Goal: Task Accomplishment & Management: Use online tool/utility

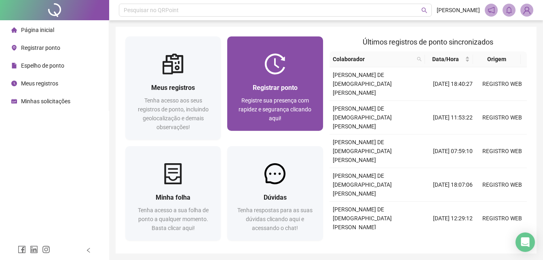
click at [272, 84] on span "Registrar ponto" at bounding box center [275, 88] width 45 height 8
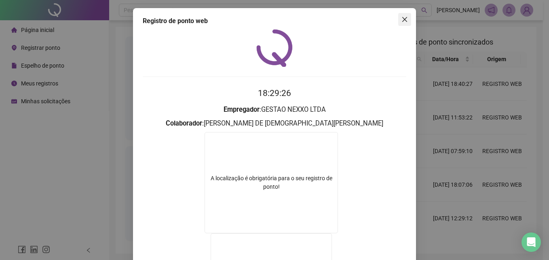
click at [402, 20] on icon "close" at bounding box center [404, 19] width 5 height 5
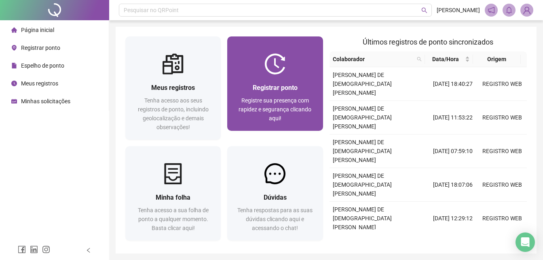
click at [289, 74] on div "Registrar ponto Registre sua presença com rapidez e segurança clicando aqui!" at bounding box center [274, 102] width 95 height 56
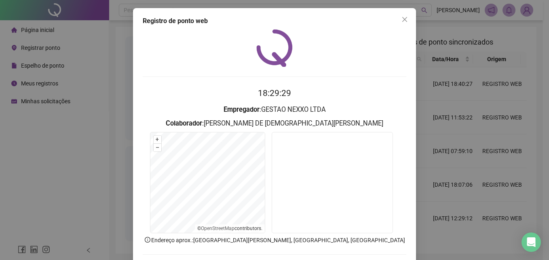
scroll to position [38, 0]
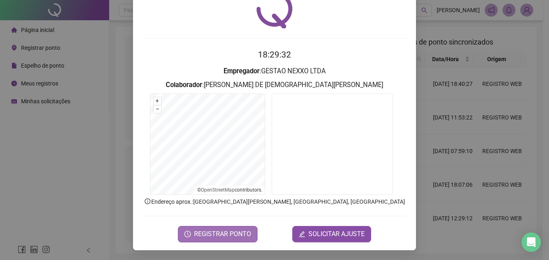
click at [224, 236] on span "REGISTRAR PONTO" at bounding box center [222, 234] width 57 height 10
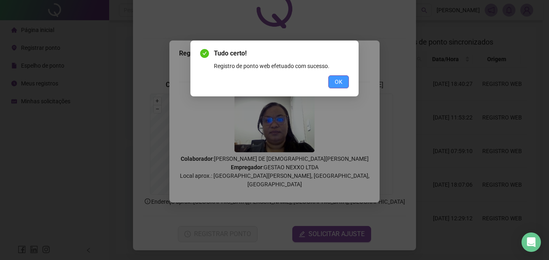
click at [336, 83] on span "OK" at bounding box center [339, 81] width 8 height 9
